Goal: Task Accomplishment & Management: Use online tool/utility

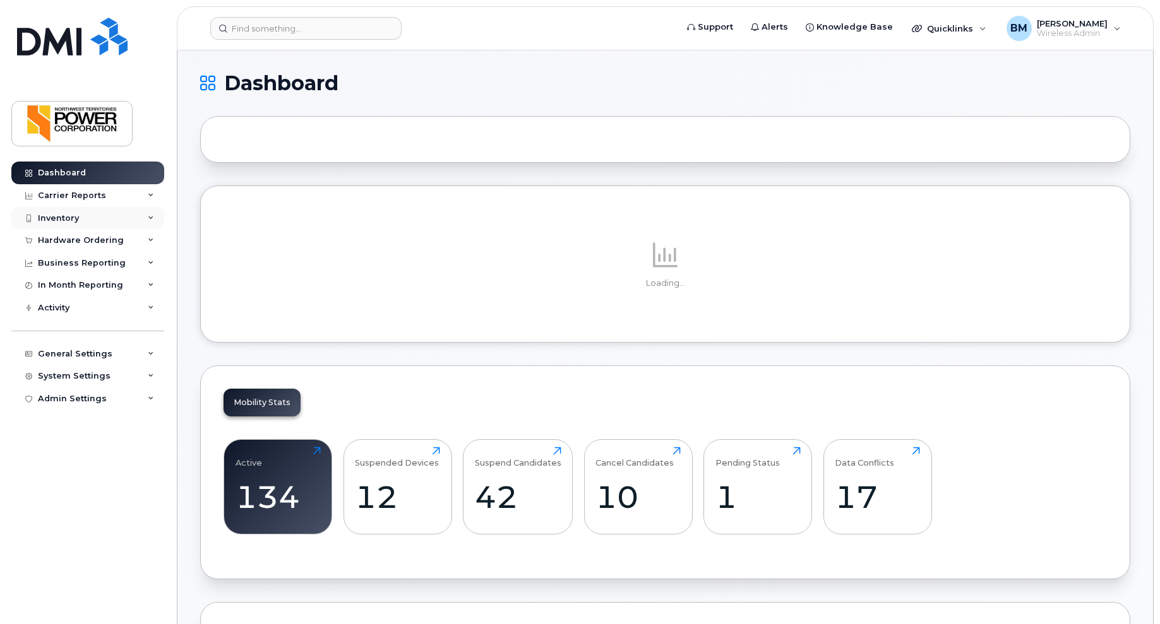
click at [61, 218] on div "Inventory" at bounding box center [58, 218] width 41 height 10
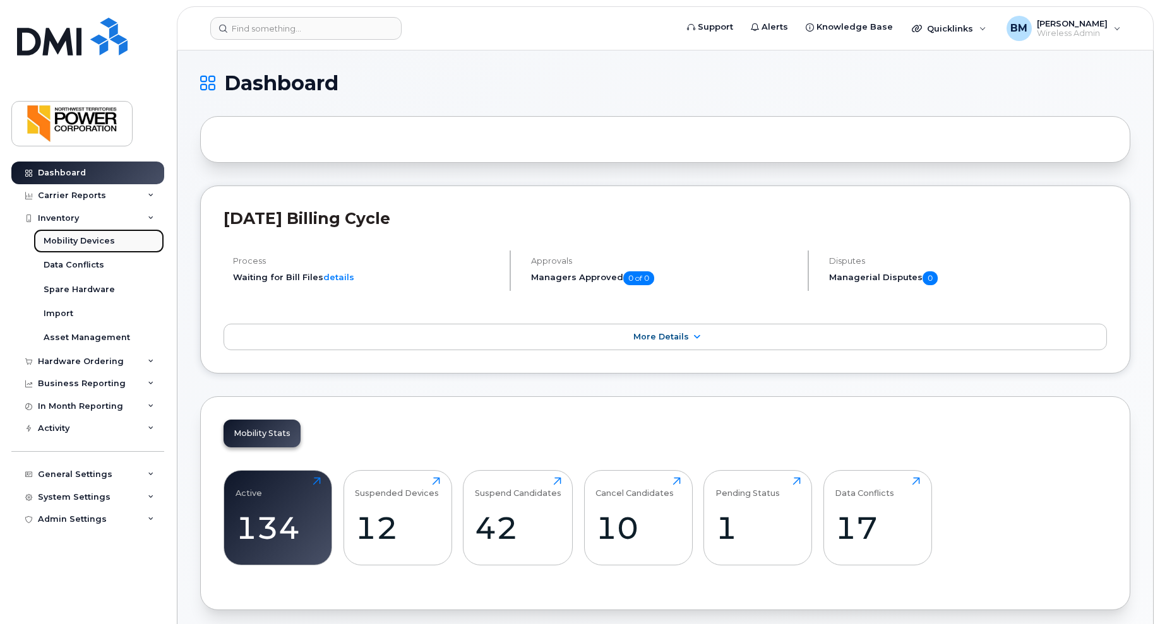
click at [75, 243] on div "Mobility Devices" at bounding box center [79, 240] width 71 height 11
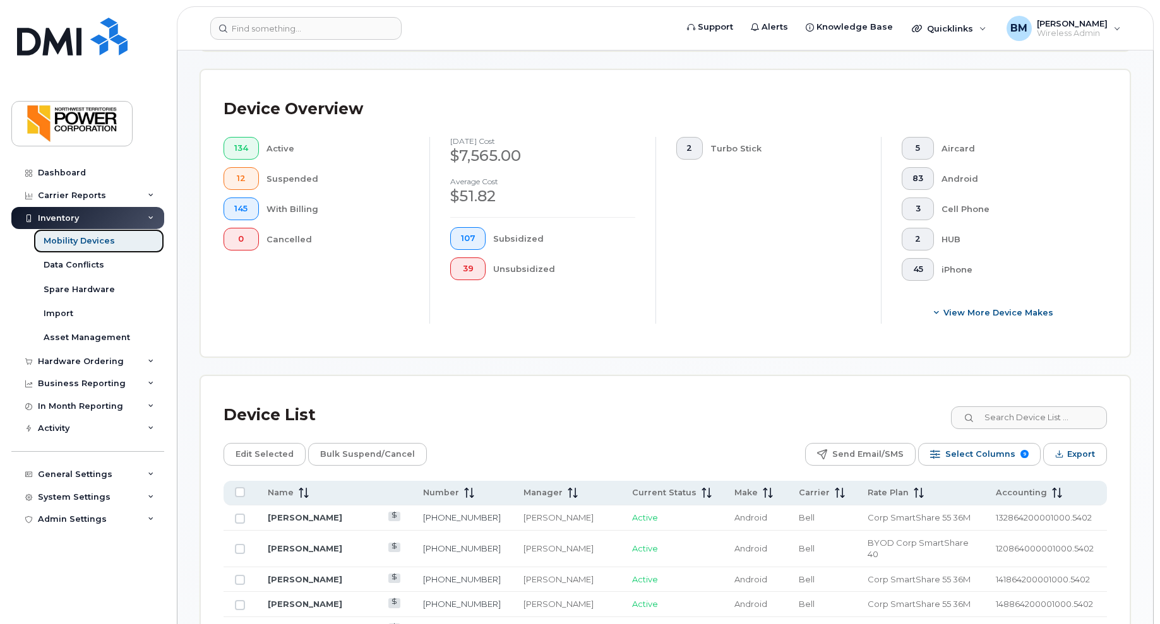
scroll to position [316, 0]
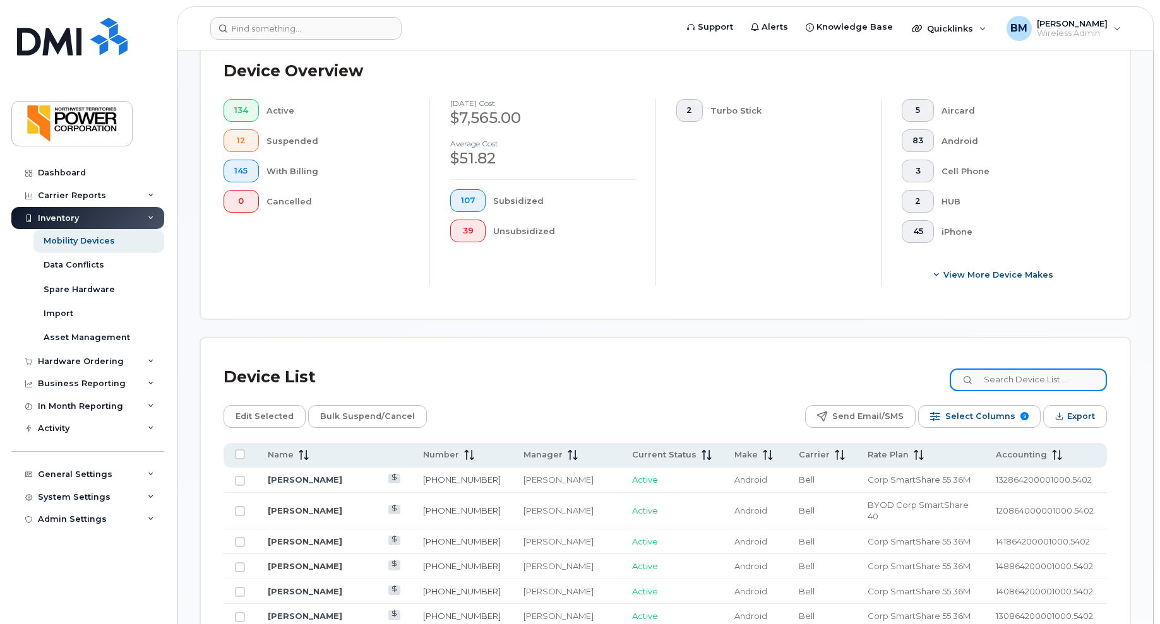
click at [1032, 381] on input at bounding box center [1027, 380] width 157 height 23
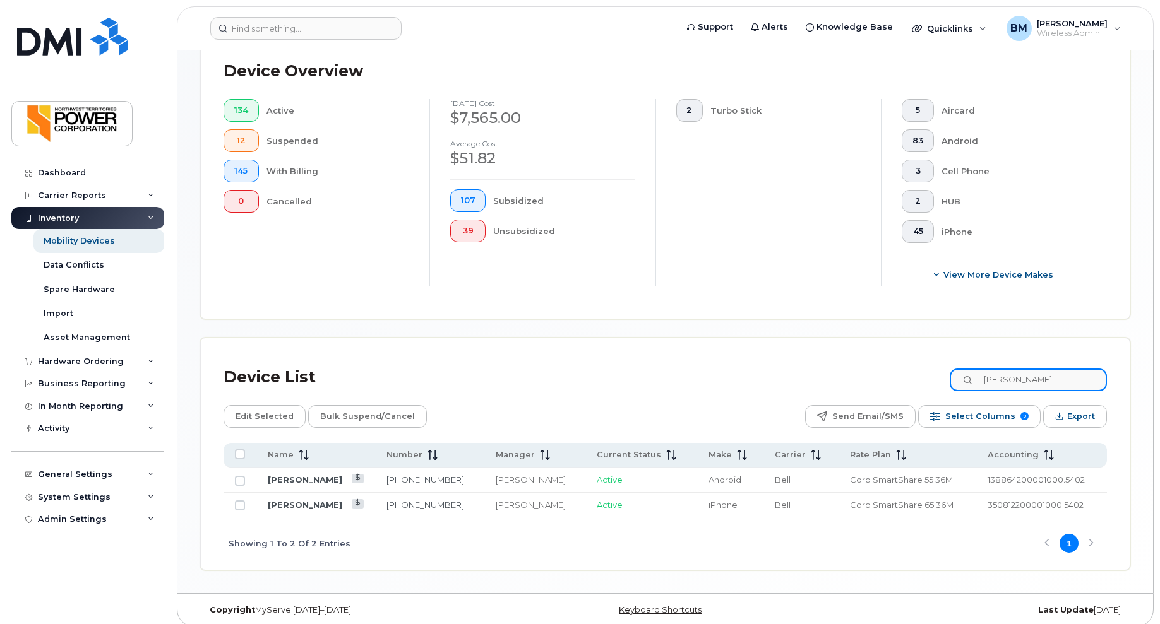
type input "richard"
click at [294, 505] on link "[PERSON_NAME]" at bounding box center [305, 505] width 74 height 10
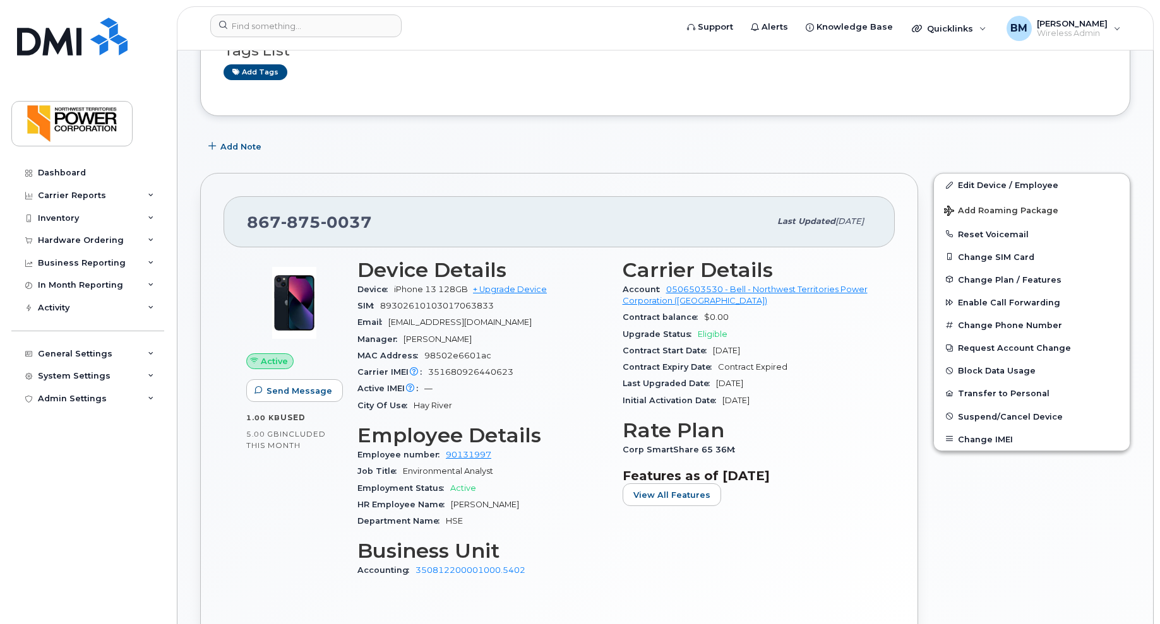
scroll to position [189, 0]
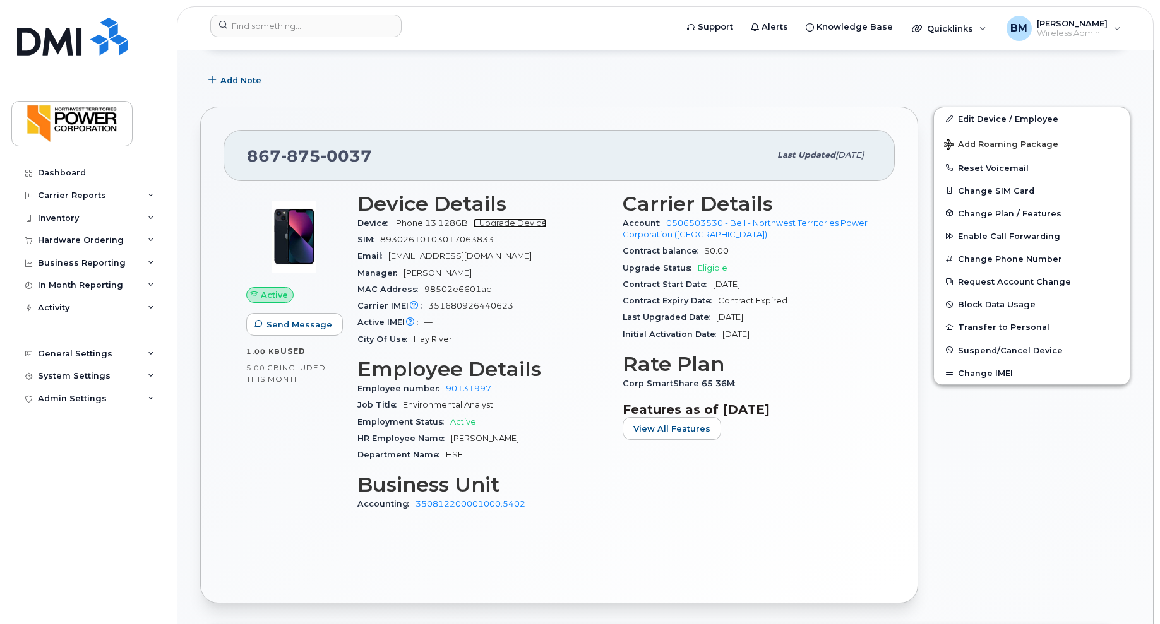
click at [513, 222] on link "+ Upgrade Device" at bounding box center [510, 222] width 74 height 9
